Goal: Find specific page/section: Find specific page/section

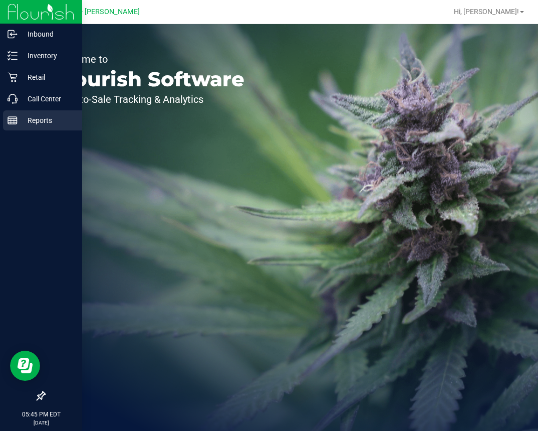
click at [3, 125] on div "Reports" at bounding box center [42, 120] width 79 height 20
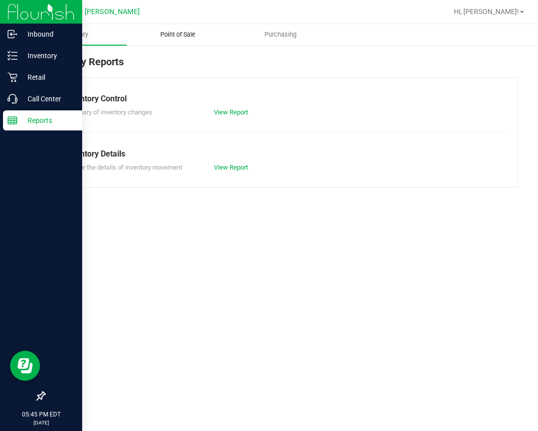
click at [181, 38] on span "Point of Sale" at bounding box center [178, 34] width 62 height 9
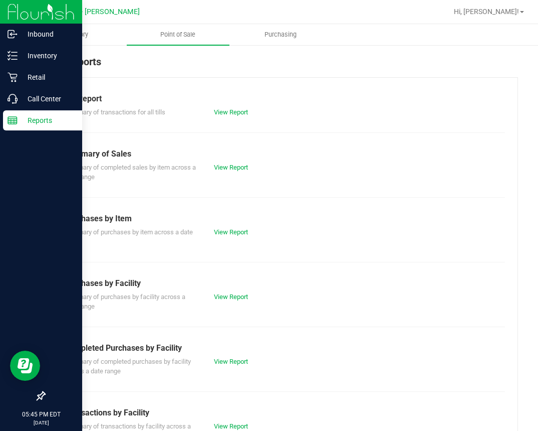
click at [94, 153] on div "Summary of Sales" at bounding box center [281, 154] width 433 height 12
click at [236, 161] on div "Summary of completed sales by item across a date range View Report" at bounding box center [281, 171] width 448 height 22
click at [236, 168] on link "View Report" at bounding box center [231, 167] width 34 height 8
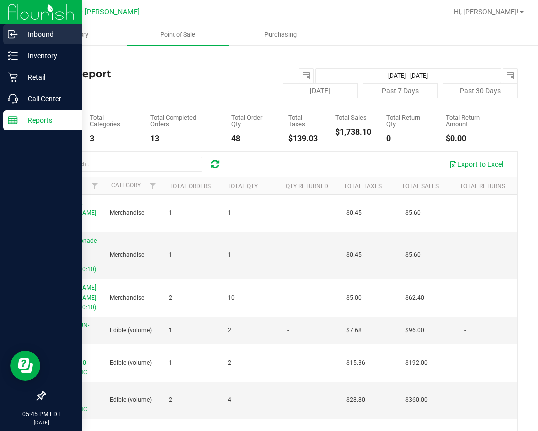
click at [25, 38] on p "Inbound" at bounding box center [48, 34] width 60 height 12
